Goal: Task Accomplishment & Management: Manage account settings

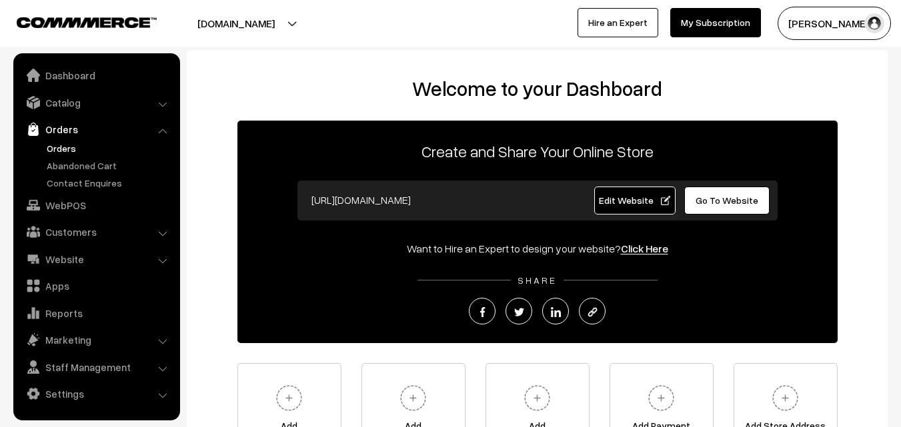
click at [69, 145] on link "Orders" at bounding box center [109, 148] width 132 height 14
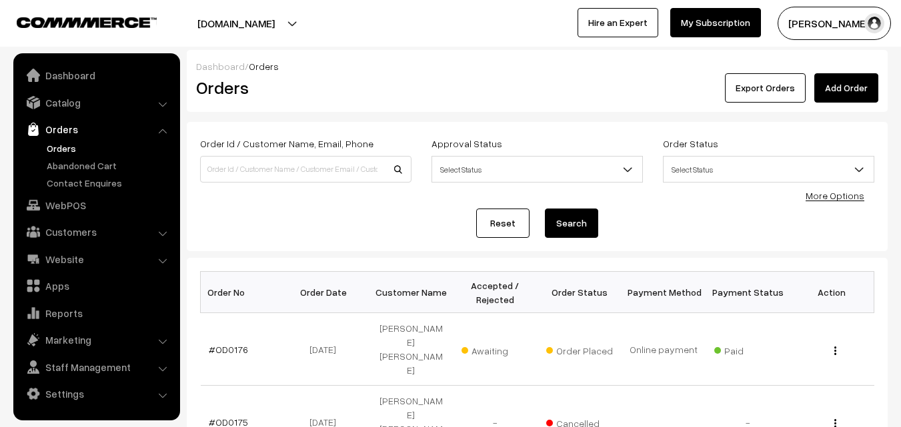
click at [77, 165] on link "Abandoned Cart" at bounding box center [109, 166] width 132 height 14
